Goal: Information Seeking & Learning: Learn about a topic

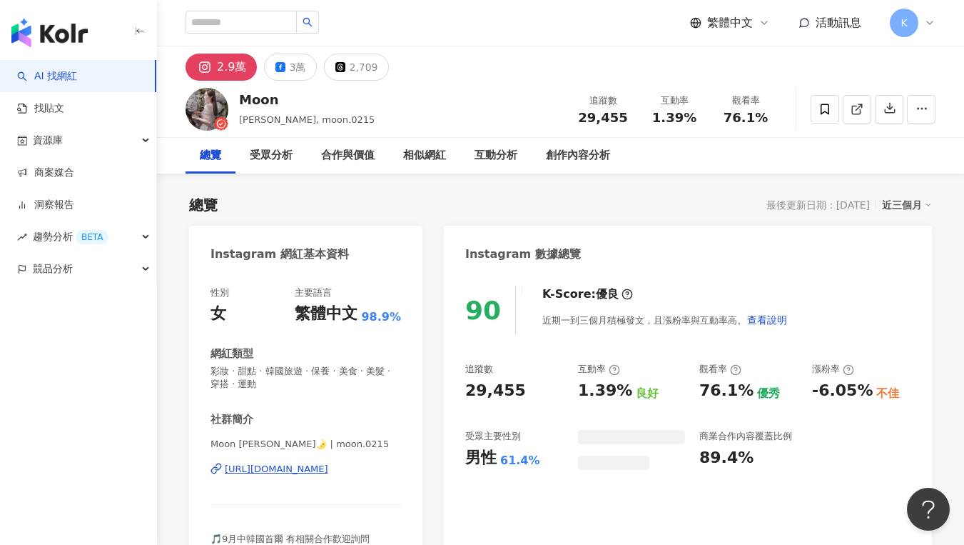
scroll to position [88, 0]
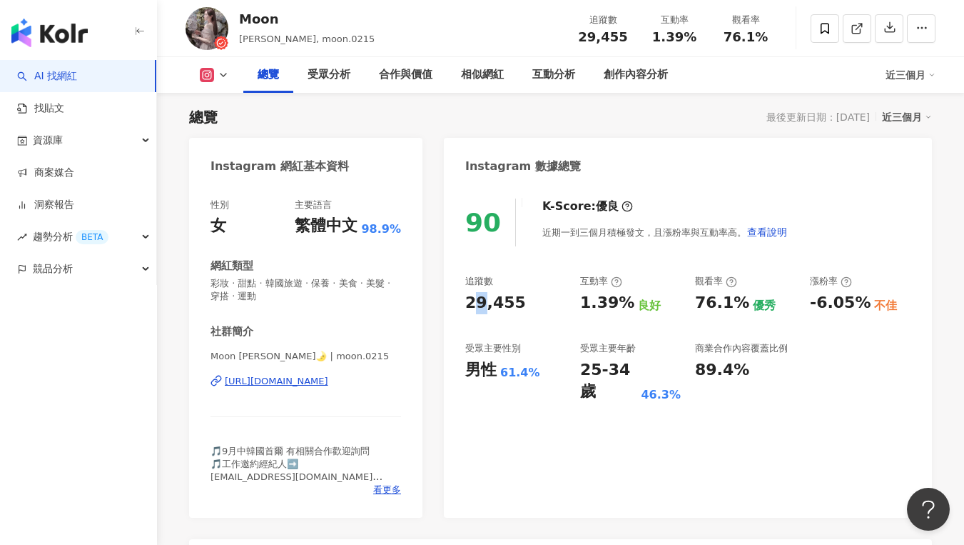
click at [482, 311] on div "29,455" at bounding box center [495, 303] width 61 height 22
click at [462, 305] on div "90 K-Score : 優良 近期一到三個月積極發文，且漲粉率與互動率高。 查看說明 追蹤數 29,455 互動率 1.39% 良好 觀看率 76.1% 優…" at bounding box center [688, 350] width 488 height 333
drag, startPoint x: 463, startPoint y: 301, endPoint x: 516, endPoint y: 307, distance: 53.2
click at [516, 307] on div "90 K-Score : 優良 近期一到三個月積極發文，且漲粉率與互動率高。 查看說明 追蹤數 29,455 互動率 1.39% 良好 觀看率 76.1% 優…" at bounding box center [688, 350] width 488 height 333
copy div "29,455"
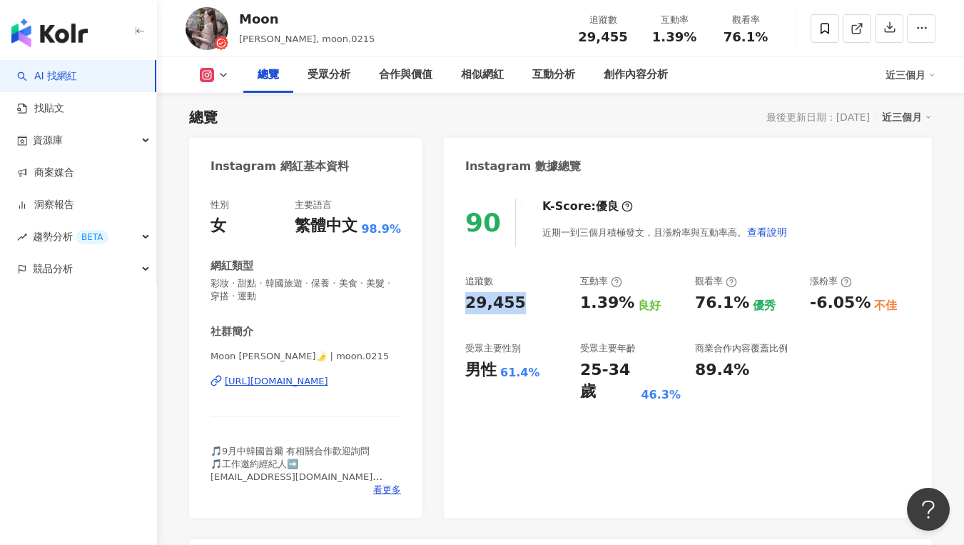
click at [551, 315] on div "追蹤數 29,455 互動率 1.39% 良好 觀看率 76.1% 優秀 漲粉率 -6.05% 不佳 受眾主要性別 男性 61.4% 受眾主要年齡 25-34…" at bounding box center [687, 339] width 445 height 128
click at [583, 303] on div "1.39%" at bounding box center [607, 303] width 54 height 22
drag, startPoint x: 585, startPoint y: 297, endPoint x: 626, endPoint y: 298, distance: 41.4
click at [626, 298] on div "追蹤數 29,455 互動率 1.39% 良好 觀看率 76.1% 優秀 漲粉率 -6.05% 不佳 受眾主要性別 男性 61.4% 受眾主要年齡 25-34…" at bounding box center [687, 339] width 445 height 128
copy div "1.39%"
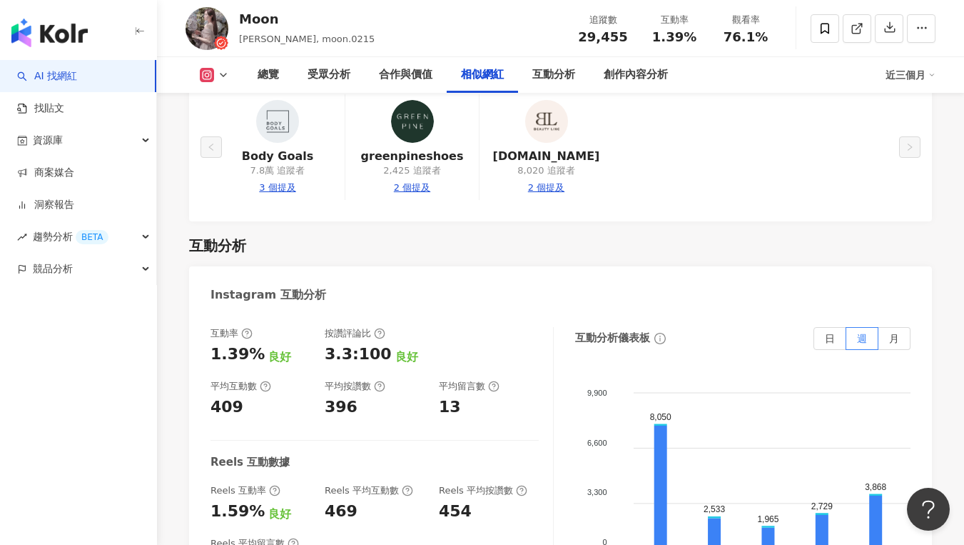
scroll to position [3070, 0]
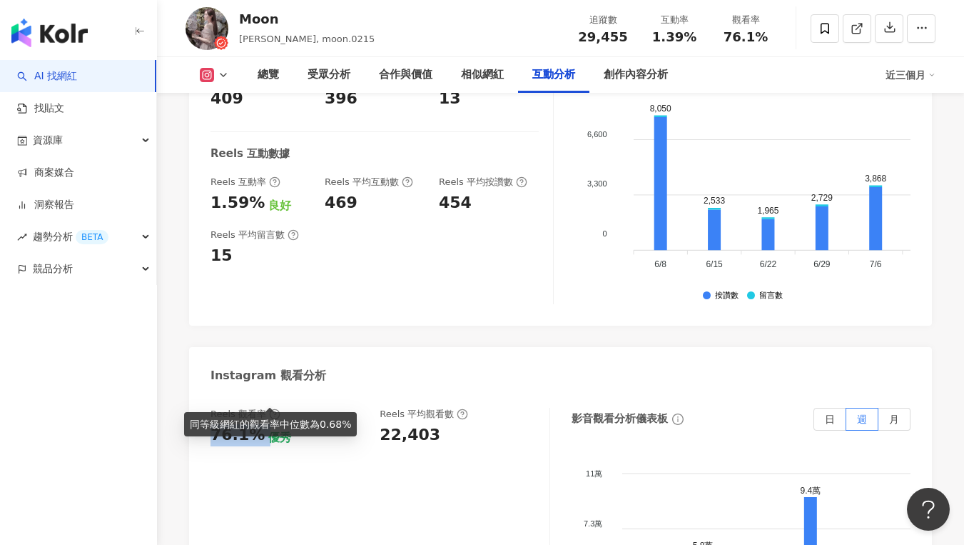
drag, startPoint x: 213, startPoint y: 391, endPoint x: 259, endPoint y: 390, distance: 46.4
click at [259, 393] on div "Reels 觀看率 76.1% 優秀 Reels 平均觀看數 22,403 影音觀看分析儀表板 日 週 月 11萬 11萬 7.3萬 7.3萬 3.7萬 3.…" at bounding box center [560, 553] width 743 height 321
copy div "76.1%"
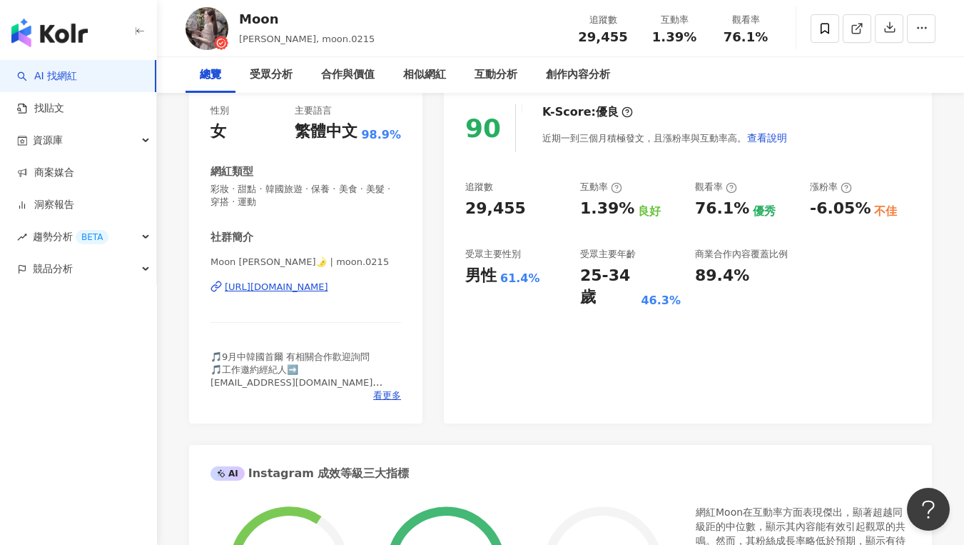
scroll to position [0, 0]
